Goal: Use online tool/utility: Utilize a website feature to perform a specific function

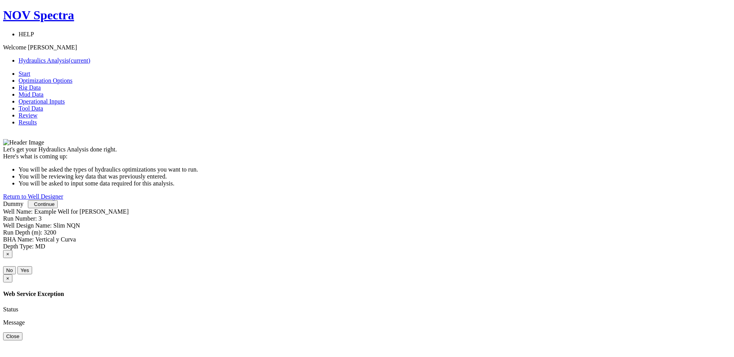
scroll to position [2, 0]
click at [460, 222] on div "Well Name: Example Well for Jimenez, Carlos A Run Number: 3" at bounding box center [367, 215] width 728 height 14
click at [55, 207] on span "Continue" at bounding box center [44, 205] width 20 height 6
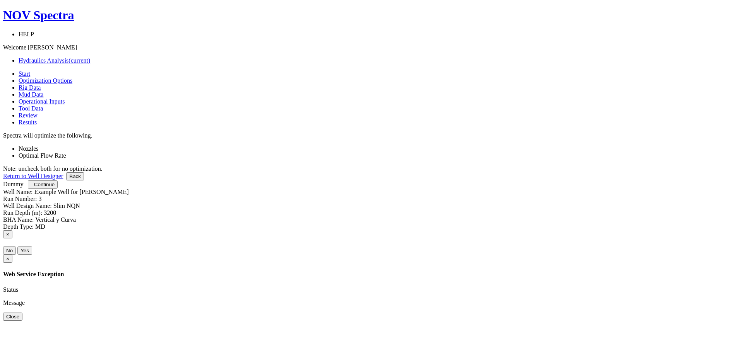
click at [55, 188] on span "Continue" at bounding box center [44, 185] width 20 height 6
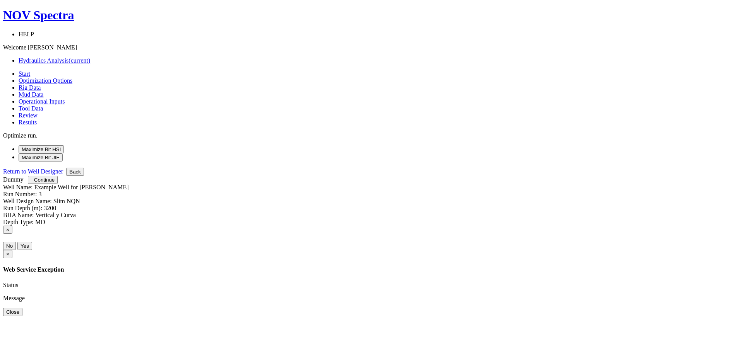
click at [64, 145] on button "Maximize Bit HSI" at bounding box center [41, 149] width 45 height 8
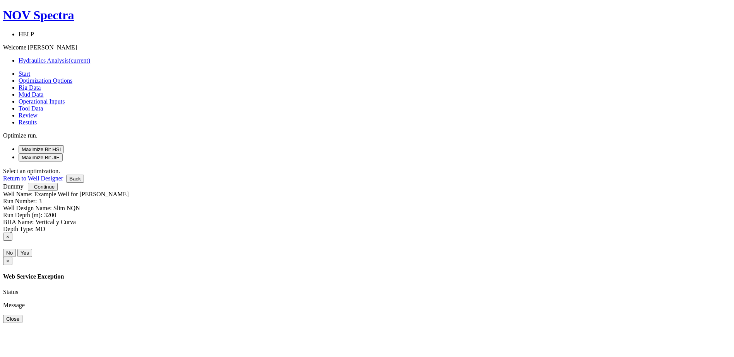
click at [55, 190] on span "Continue" at bounding box center [44, 187] width 20 height 6
click at [64, 145] on button "Maximize Bit HSI" at bounding box center [41, 149] width 45 height 8
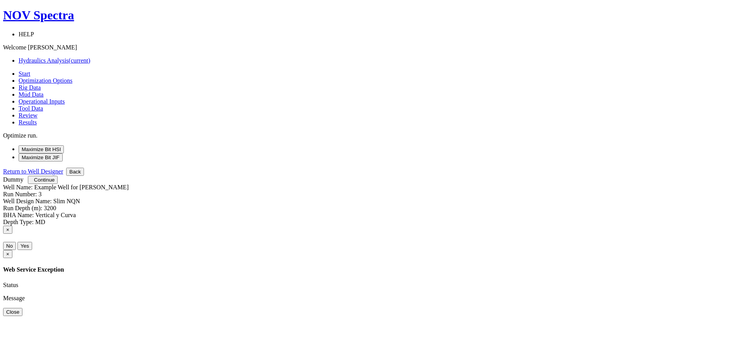
click at [64, 145] on button "Maximize Bit HSI" at bounding box center [41, 149] width 45 height 8
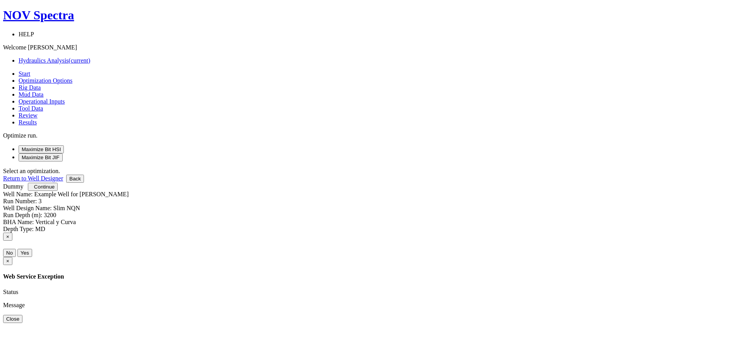
click at [64, 145] on button "Maximize Bit HSI" at bounding box center [41, 149] width 45 height 8
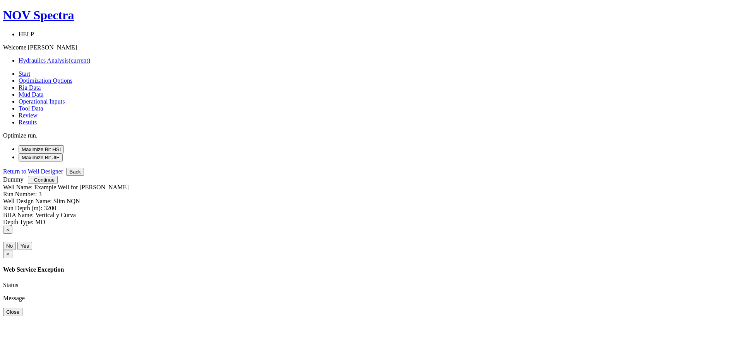
click at [64, 145] on button "Maximize Bit HSI" at bounding box center [41, 149] width 45 height 8
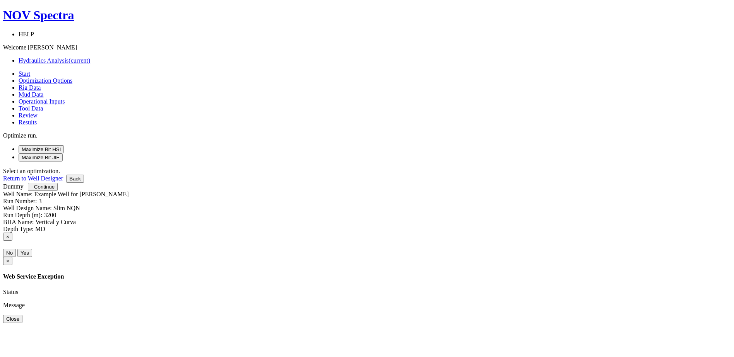
click at [64, 145] on button "Maximize Bit HSI" at bounding box center [41, 149] width 45 height 8
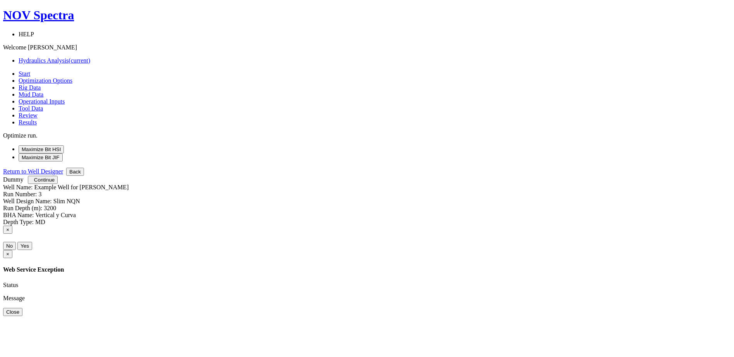
click at [55, 183] on span "Continue" at bounding box center [44, 180] width 20 height 6
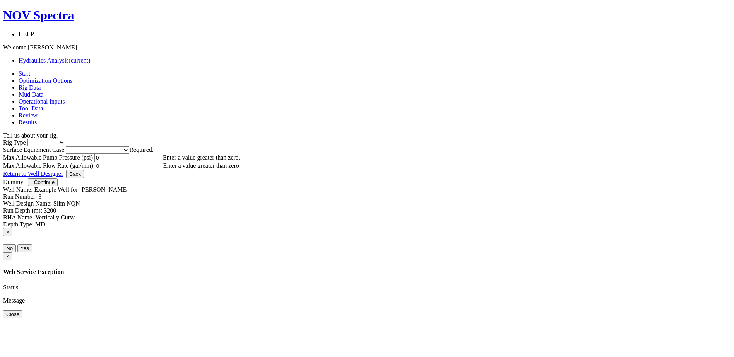
click at [65, 139] on select "Inland Water Land Offshore" at bounding box center [46, 142] width 38 height 7
select select "2"
click at [65, 139] on select "Inland Water Land Offshore" at bounding box center [46, 142] width 38 height 7
click at [129, 147] on select "Please select Smaller Rigs Smaller to Medium Rigs Medium to Larger Rigs Larger …" at bounding box center [97, 150] width 63 height 7
select select "3"
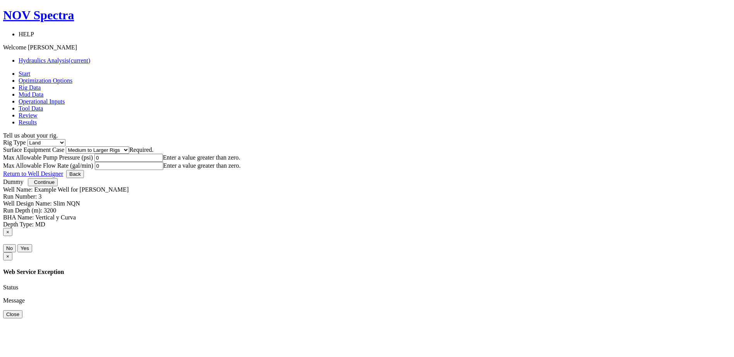
click at [129, 147] on select "Please select Smaller Rigs Smaller to Medium Rigs Medium to Larger Rigs Larger …" at bounding box center [97, 150] width 63 height 7
drag, startPoint x: 296, startPoint y: 166, endPoint x: 121, endPoint y: 157, distance: 175.4
click at [121, 157] on div "Start Optimization Options Rig Data Mud Data Operational Inputs Tool Data Revie…" at bounding box center [367, 149] width 728 height 158
type input "6800"
drag, startPoint x: 417, startPoint y: 170, endPoint x: 258, endPoint y: 170, distance: 159.0
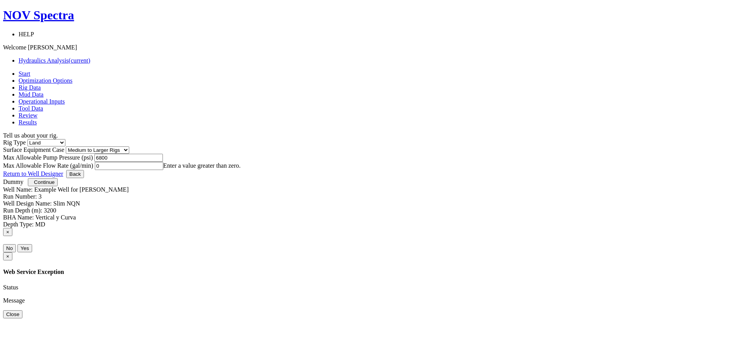
click at [258, 170] on div "Max Allowable Pump Pressure (psi) 6800 Max Allowable Flow Rate (gal/min) 0 Ente…" at bounding box center [367, 162] width 728 height 16
type input "310"
click at [436, 170] on div "Let's get your Hydraulics Analysis done right. Here's what is coming up: You wi…" at bounding box center [367, 154] width 728 height 31
click at [55, 185] on span "Continue" at bounding box center [44, 182] width 20 height 6
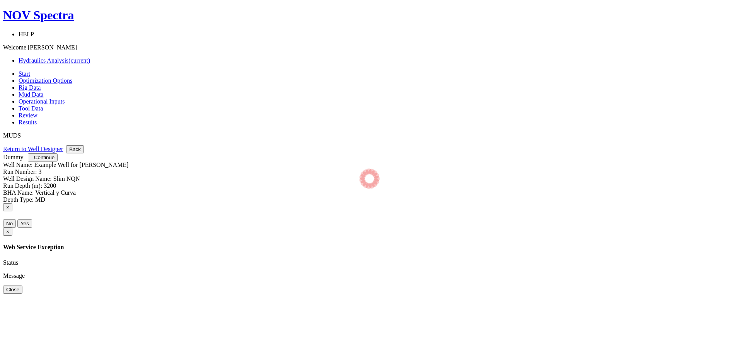
select select "10"
select select "4"
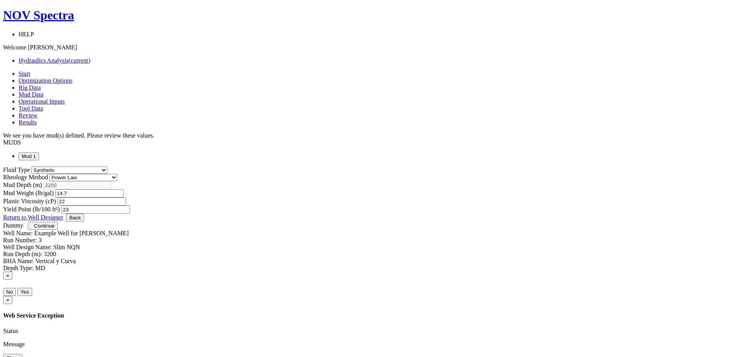
click at [55, 229] on span "Continue" at bounding box center [44, 226] width 20 height 6
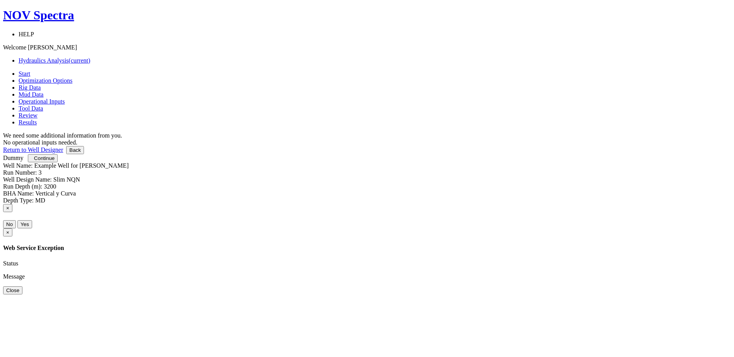
click at [55, 161] on span "Continue" at bounding box center [44, 158] width 20 height 6
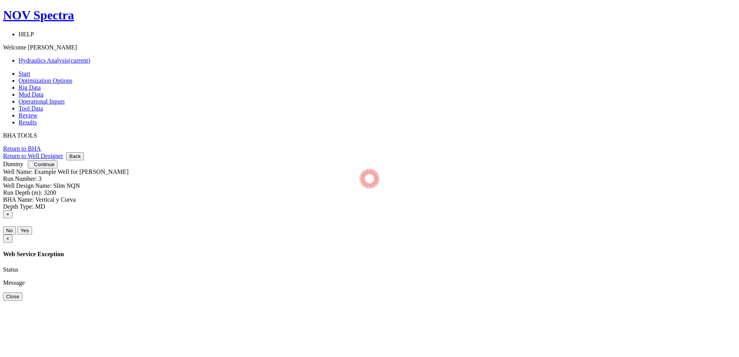
select select "4"
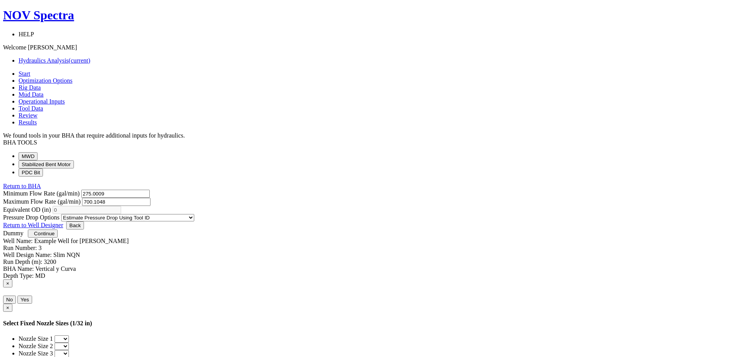
drag, startPoint x: 482, startPoint y: 128, endPoint x: 389, endPoint y: 115, distance: 94.4
click at [389, 190] on div "Minimum Flow Rate (gal/min) 275.0009 Maximum Flow Rate (gal/min) 700.1048" at bounding box center [367, 198] width 728 height 16
type input "310"
click at [465, 222] on div "Minimum Flow Rate (gal/min) 275.0009 Maximum Flow Rate (gal/min) 310 Equivalent…" at bounding box center [367, 206] width 728 height 32
click at [74, 161] on button "Stabilized Bent Motor" at bounding box center [46, 165] width 55 height 8
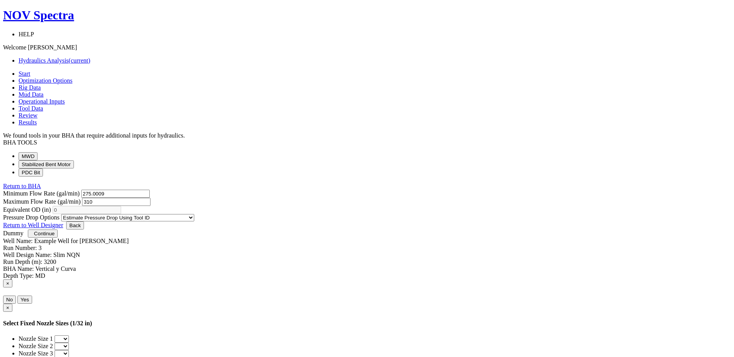
select select "4"
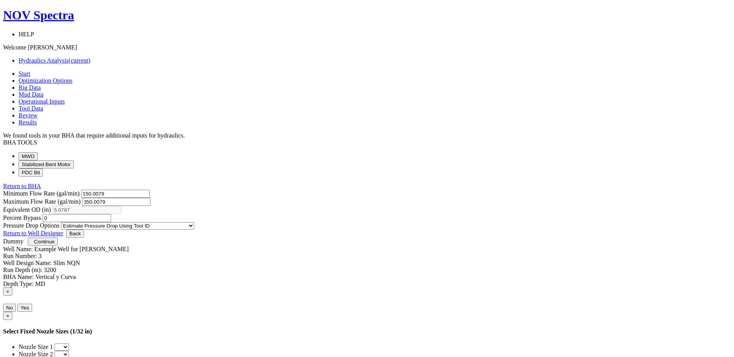
click at [43, 176] on button "PDC Bit" at bounding box center [31, 173] width 24 height 8
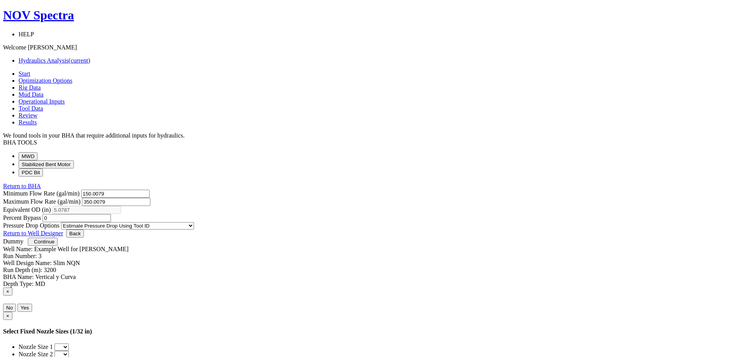
select select "7"
select select "3"
select select "6"
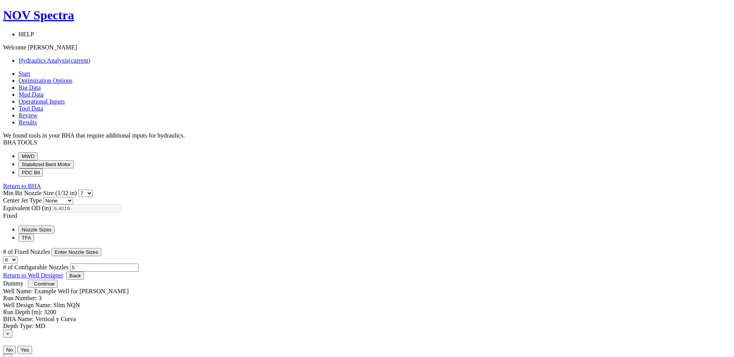
click at [93, 190] on select "0 1 2 3 4 5 6 7 8 9 10 11 12 13 14 15 16 17 18 19 20 21 22 23 24 25 26 27 28 29…" at bounding box center [86, 193] width 14 height 7
select select "5"
click at [93, 190] on select "0 1 2 3 4 5 6 7 8 9 10 11 12 13 14 15 16 17 18 19 20 21 22 23 24 25 26 27 28 29…" at bounding box center [86, 193] width 14 height 7
click at [55, 287] on span "Continue" at bounding box center [44, 284] width 20 height 6
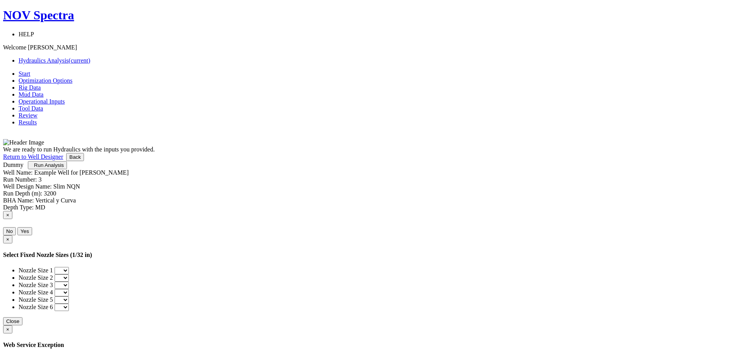
click at [64, 168] on span "Run Analysis" at bounding box center [49, 165] width 30 height 6
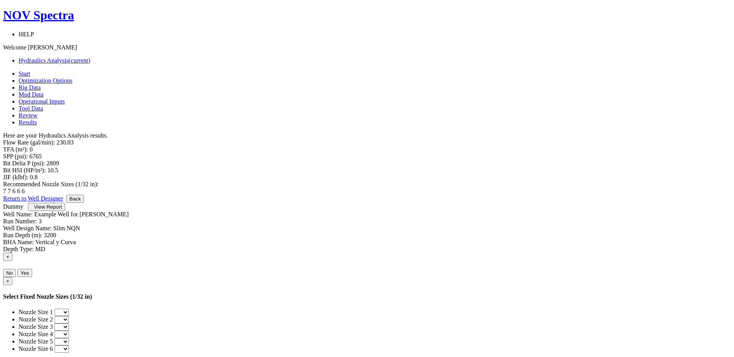
scroll to position [2, 0]
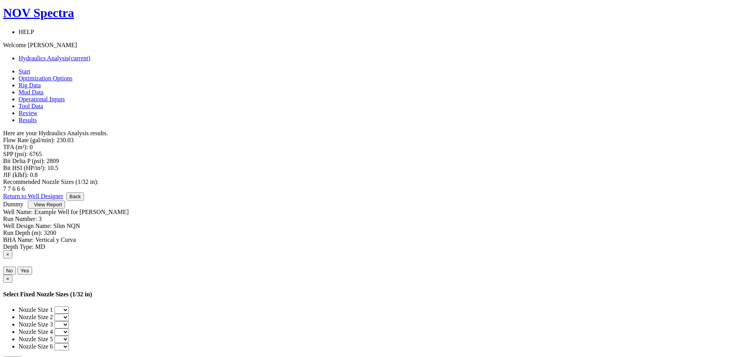
click at [62, 208] on span "View Report" at bounding box center [48, 205] width 28 height 6
click at [305, 237] on div "Well Design Name: Slim NQN Run Depth (m): 3200" at bounding box center [367, 230] width 728 height 14
click at [637, 149] on body "NOV Spectra HELP Short Tutorials Quick Start Guide Hydraulics Overview Webinar …" at bounding box center [367, 218] width 728 height 425
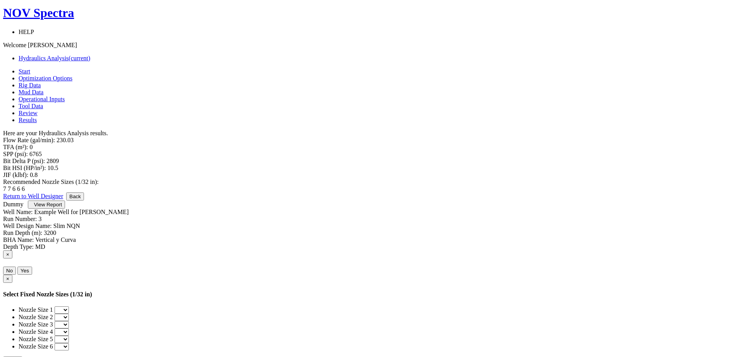
click at [72, 75] on span "Optimization Options" at bounding box center [46, 78] width 54 height 7
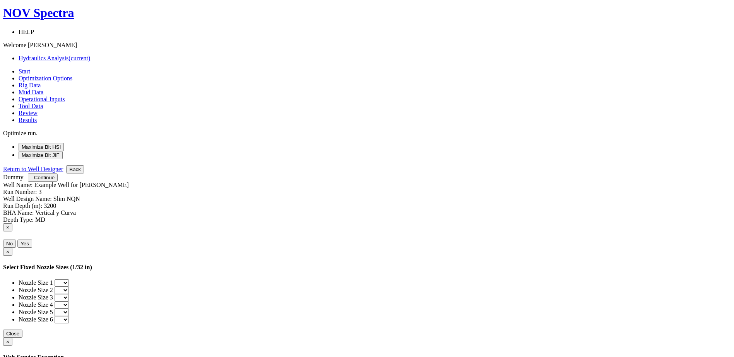
click at [41, 82] on span "Rig Data" at bounding box center [30, 85] width 22 height 7
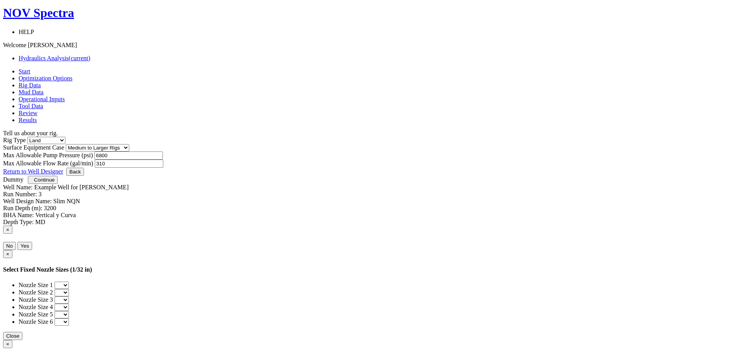
click at [129, 144] on select "Please select Smaller Rigs Smaller to Medium Rigs Medium to Larger Rigs Larger …" at bounding box center [97, 147] width 63 height 7
select select "2"
click at [129, 144] on select "Please select Smaller Rigs Smaller to Medium Rigs Medium to Larger Rigs Larger …" at bounding box center [97, 147] width 63 height 7
click at [43, 89] on span "Mud Data" at bounding box center [31, 92] width 25 height 7
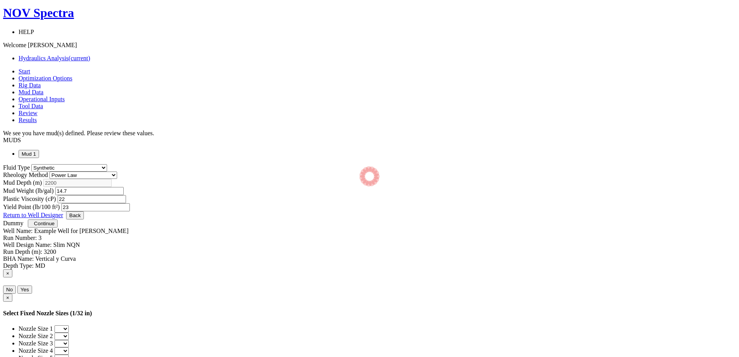
select select "10"
select select "4"
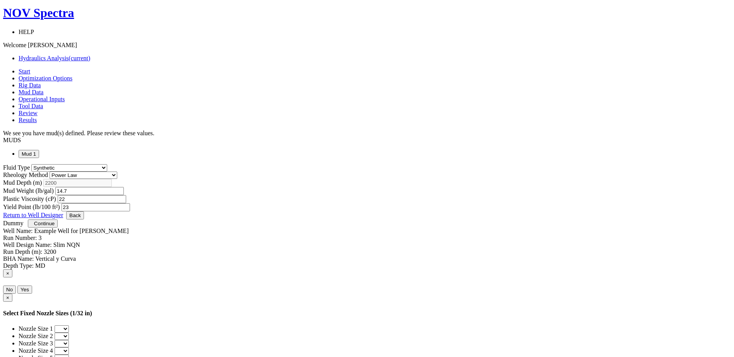
click at [65, 96] on span "Operational Inputs" at bounding box center [42, 99] width 46 height 7
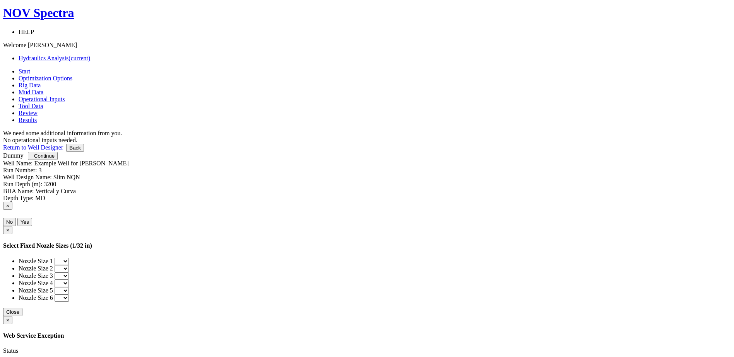
click at [65, 96] on span "Operational Inputs" at bounding box center [42, 99] width 46 height 7
click at [43, 103] on span "Tool Data" at bounding box center [31, 106] width 24 height 7
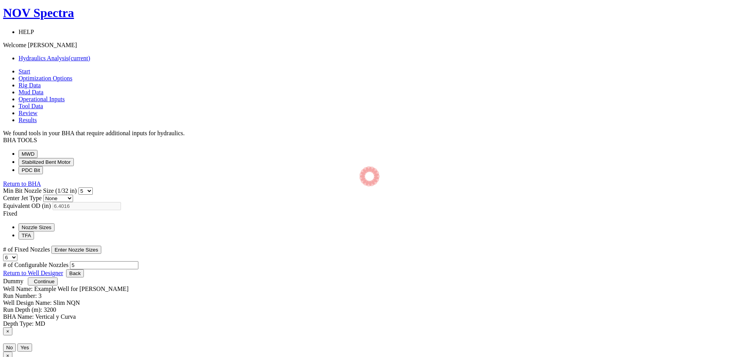
select select "5"
select select "3"
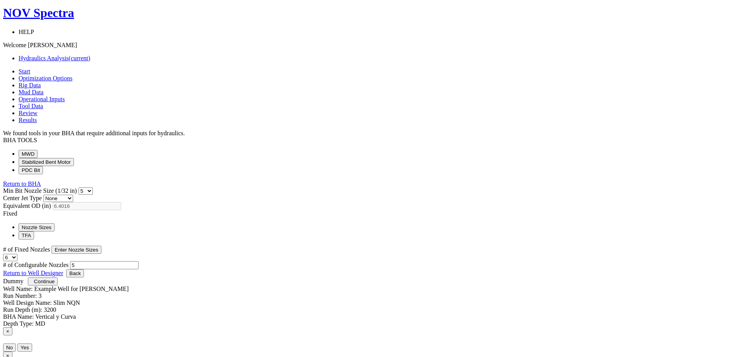
click at [17, 254] on select "1 2 3 4 5 6 7 8 9 10 11 12 13 14 15 16 17 18 19 20" at bounding box center [10, 257] width 14 height 7
select select "13"
click at [17, 254] on select "1 2 3 4 5 6 7 8 9 10 11 12 13 14 15 16 17 18 19 20" at bounding box center [10, 257] width 14 height 7
click at [646, 190] on body "NOV Spectra HELP Short Tutorials Quick Start Guide Hydraulics Overview Webinar …" at bounding box center [367, 282] width 728 height 553
click at [17, 254] on select "1 2 3 4 5 6 7 8 9 10 11 12 13 14 15 16 17 18 19 20" at bounding box center [10, 257] width 14 height 7
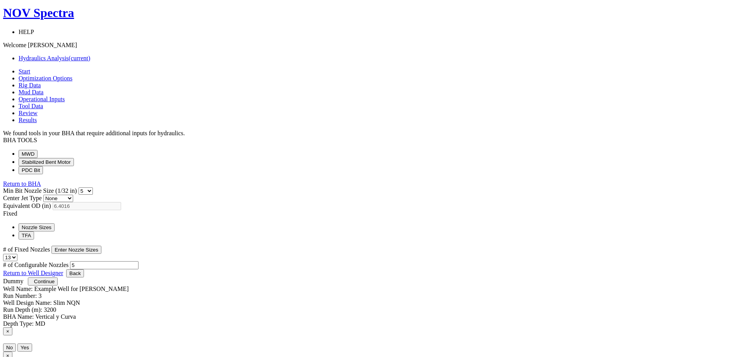
select select
click at [17, 254] on select "1 2 3 4 5 6 7 8 9 10 11 12 13 14 15 16 17 18 19 20" at bounding box center [10, 257] width 14 height 7
click at [93, 188] on select "0 1 2 3 4 5 6 7 8 9 10 11 12 13 14 15 16 17 18 19 20 21 22 23 24 25 26 27 28 29…" at bounding box center [86, 191] width 14 height 7
select select "12"
click at [93, 188] on select "0 1 2 3 4 5 6 7 8 9 10 11 12 13 14 15 16 17 18 19 20 21 22 23 24 25 26 27 28 29…" at bounding box center [86, 191] width 14 height 7
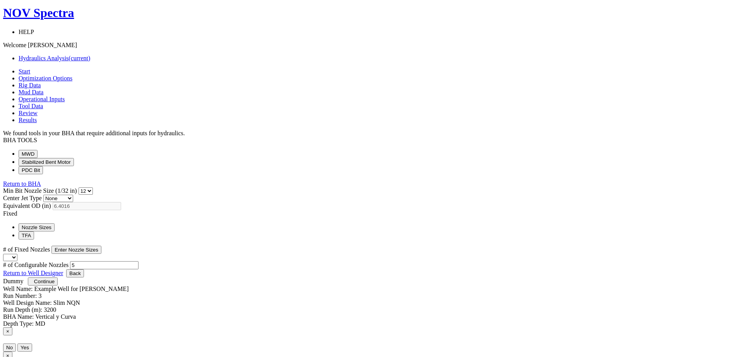
click at [101, 246] on button "Enter Nozzle Sizes" at bounding box center [76, 250] width 50 height 8
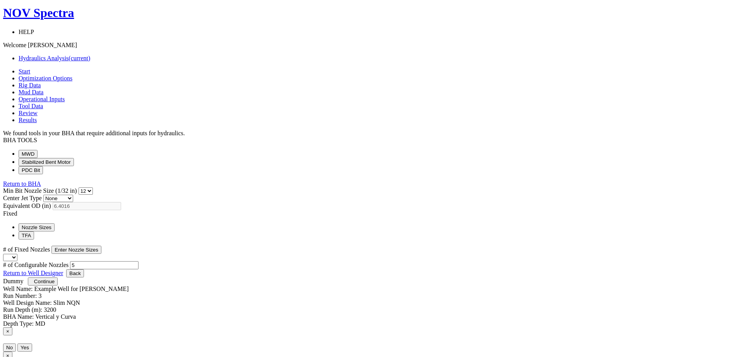
click at [58, 286] on button "Continue" at bounding box center [43, 282] width 30 height 8
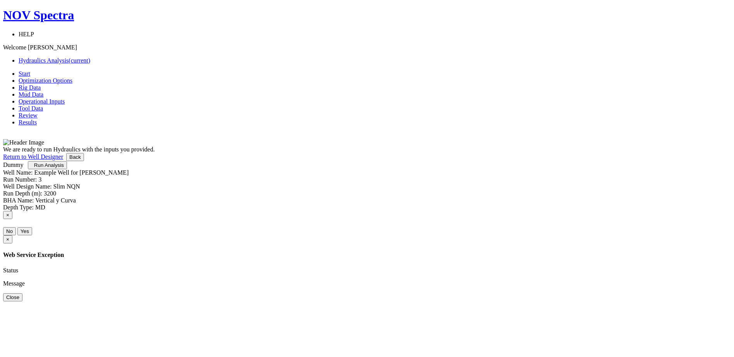
click at [64, 168] on span "Run Analysis" at bounding box center [49, 165] width 30 height 6
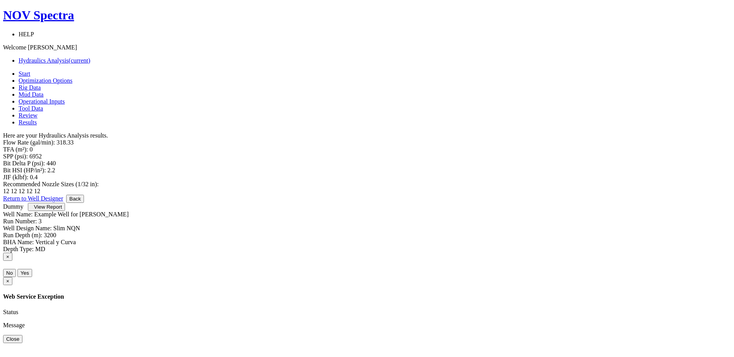
click at [40, 188] on label "12 12 12 12 12" at bounding box center [21, 191] width 37 height 7
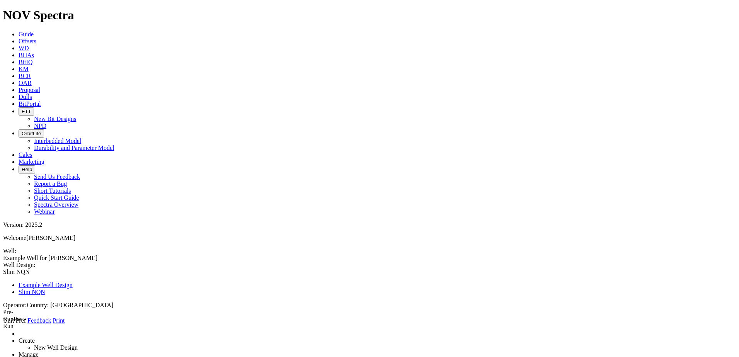
click at [53, 318] on span at bounding box center [53, 321] width 0 height 7
